Goal: Task Accomplishment & Management: Complete application form

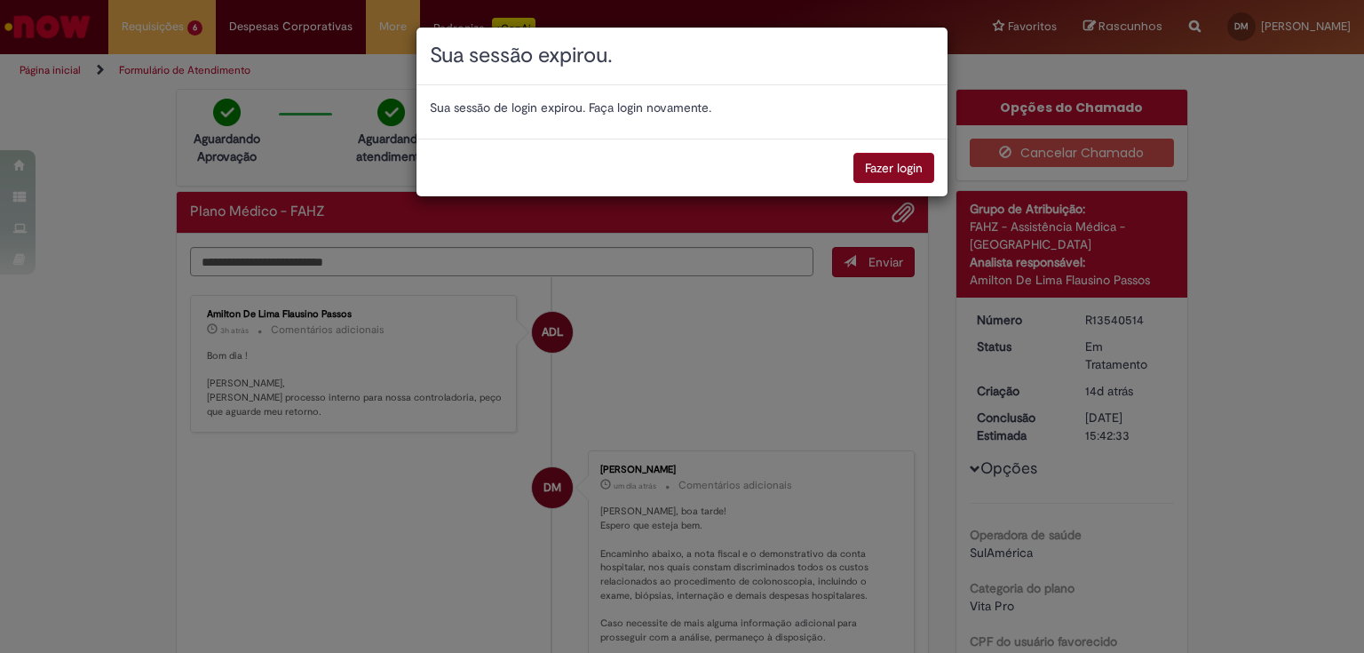
click at [873, 171] on button "Fazer login" at bounding box center [894, 168] width 81 height 30
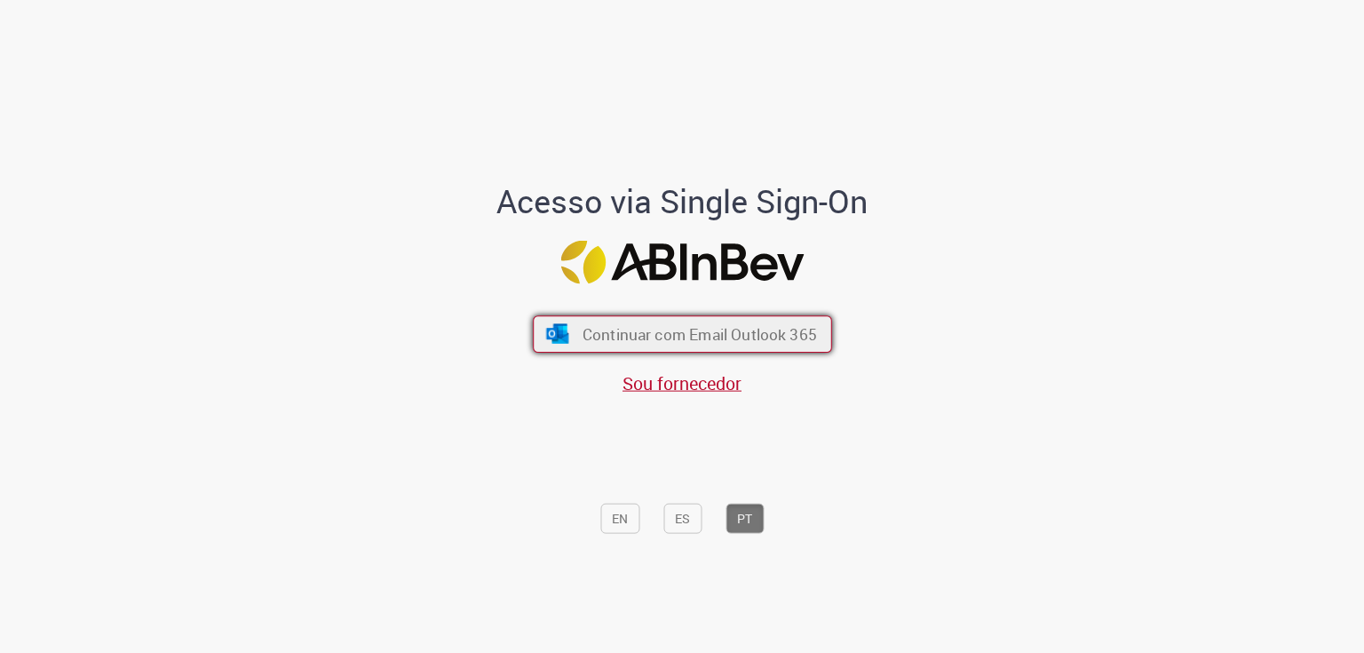
click at [616, 342] on span "Continuar com Email Outlook 365" at bounding box center [699, 333] width 235 height 20
